Goal: Transaction & Acquisition: Purchase product/service

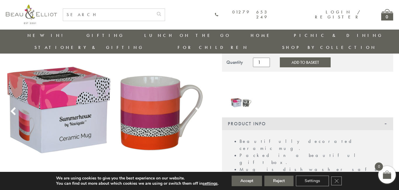
scroll to position [64, 0]
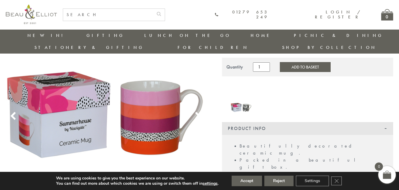
click at [238, 94] on img at bounding box center [241, 98] width 21 height 27
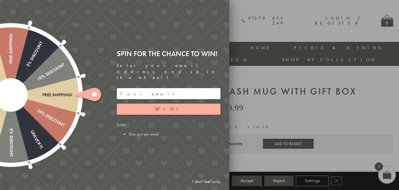
click at [211, 181] on link "I don't feel lucky" at bounding box center [207, 181] width 34 height 11
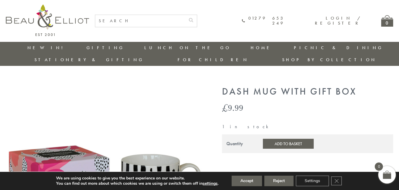
click at [156, 27] on div "01279 653 249 Login / Register 0" at bounding box center [200, 21] width 388 height 42
click at [166, 17] on input "text" at bounding box center [140, 21] width 90 height 12
type input "cup"
click at [185, 15] on button "submit" at bounding box center [191, 19] width 12 height 9
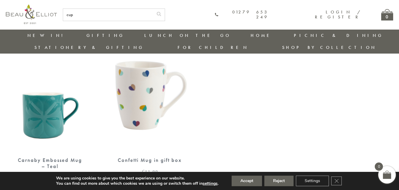
scroll to position [570, 0]
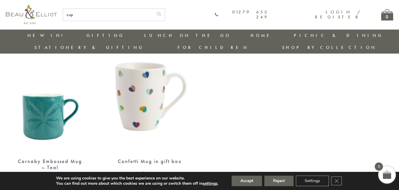
click at [162, 68] on img at bounding box center [150, 96] width 88 height 114
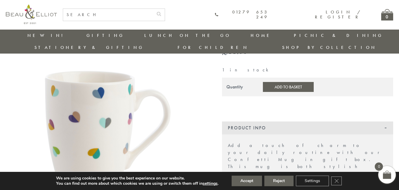
scroll to position [43, 0]
